Goal: Use online tool/utility: Utilize a website feature to perform a specific function

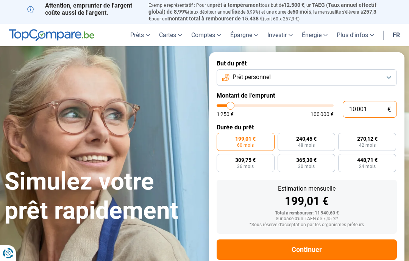
click at [366, 106] on input "10 001" at bounding box center [370, 109] width 54 height 17
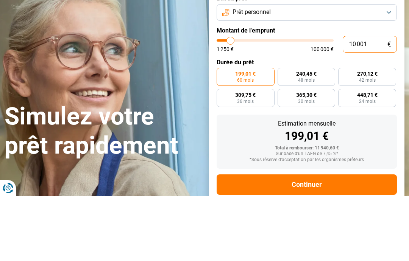
type input "1 000"
type input "1250"
type input "100"
type input "1250"
type input "10"
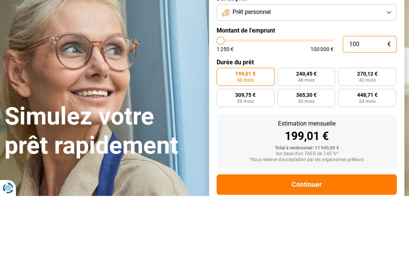
type input "1250"
type input "1"
type input "1250"
type input "15"
type input "1250"
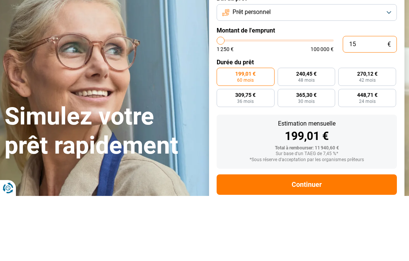
type input "150"
type input "1250"
type input "1 500"
type input "1500"
type input "15 000"
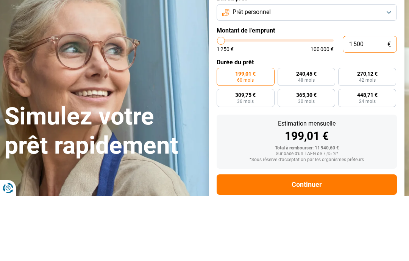
type input "15000"
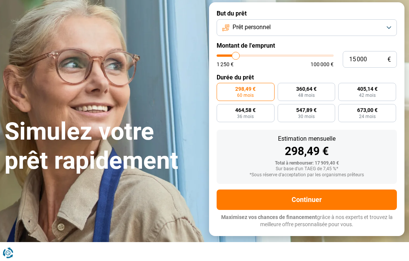
scroll to position [41, 0]
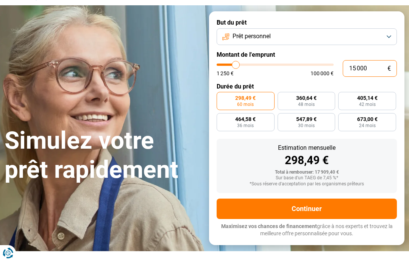
click at [357, 65] on input "15 000" at bounding box center [370, 68] width 54 height 17
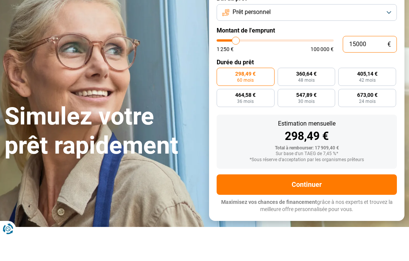
type input "1 000"
type input "1250"
type input "100"
type input "1250"
type input "10"
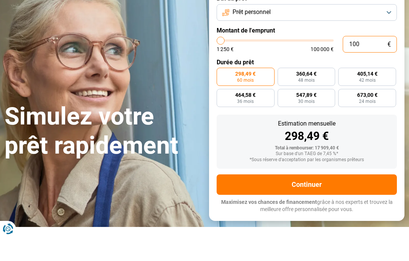
type input "1250"
type input "1"
type input "1250"
type input "0"
type input "1250"
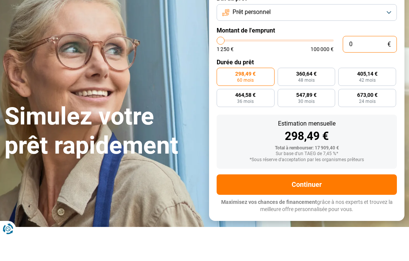
type input "5"
type input "1250"
type input "50"
type input "1250"
type input "500"
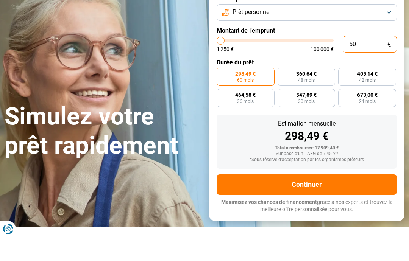
type input "1250"
type input "5 000"
type input "5000"
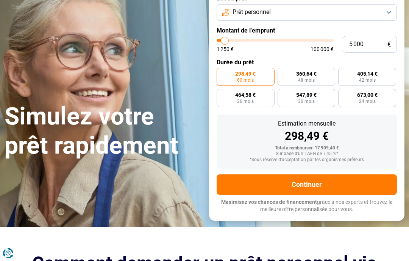
radio input "true"
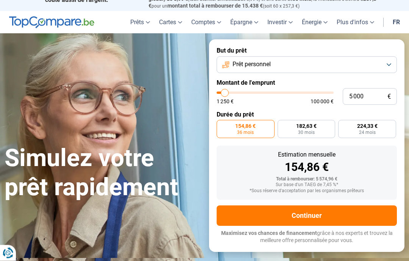
scroll to position [0, 0]
